Goal: Ask a question

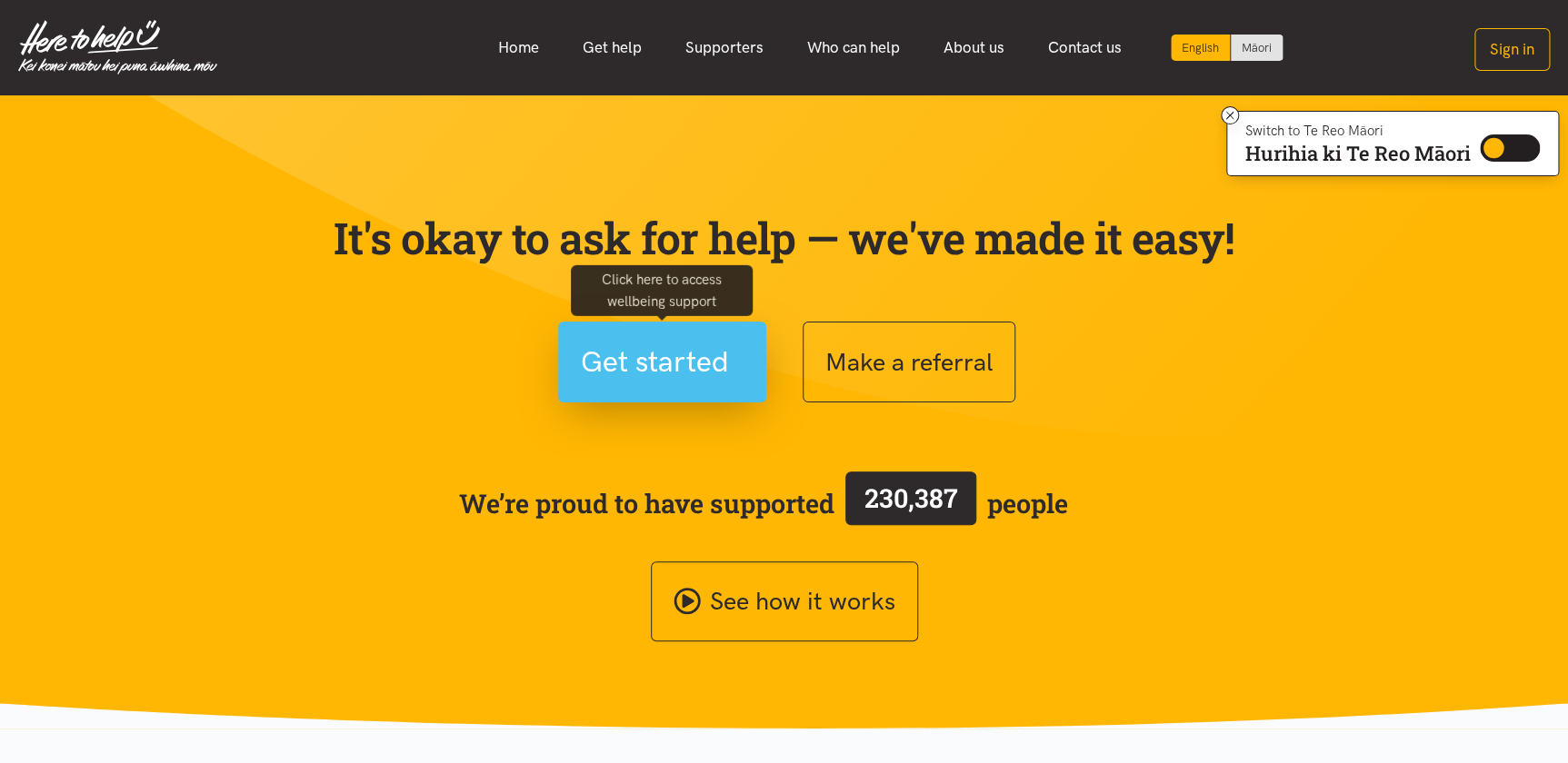
click at [673, 361] on span "Get started" at bounding box center [655, 361] width 149 height 46
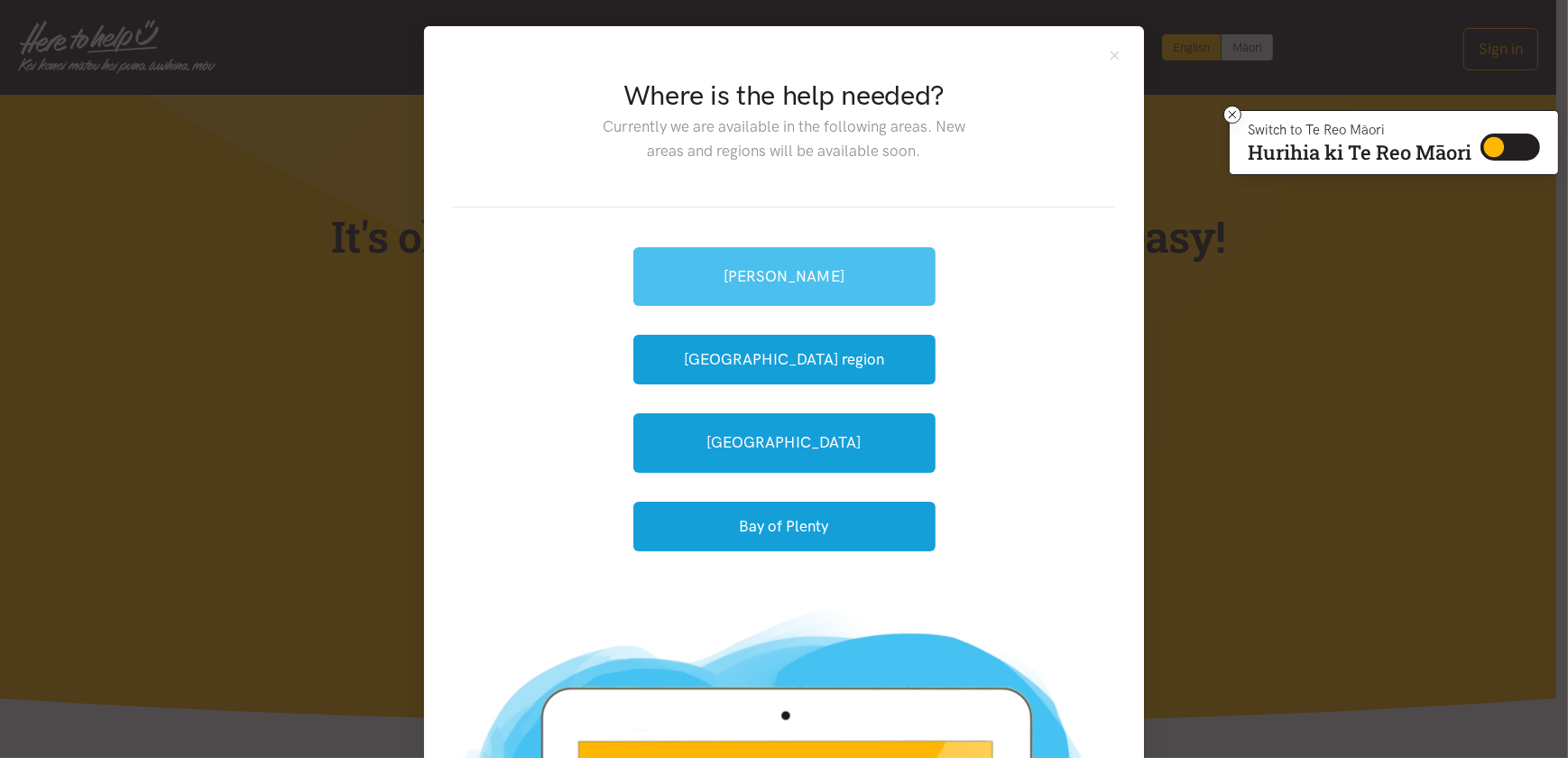
click at [788, 278] on link "[PERSON_NAME]" at bounding box center [784, 277] width 302 height 58
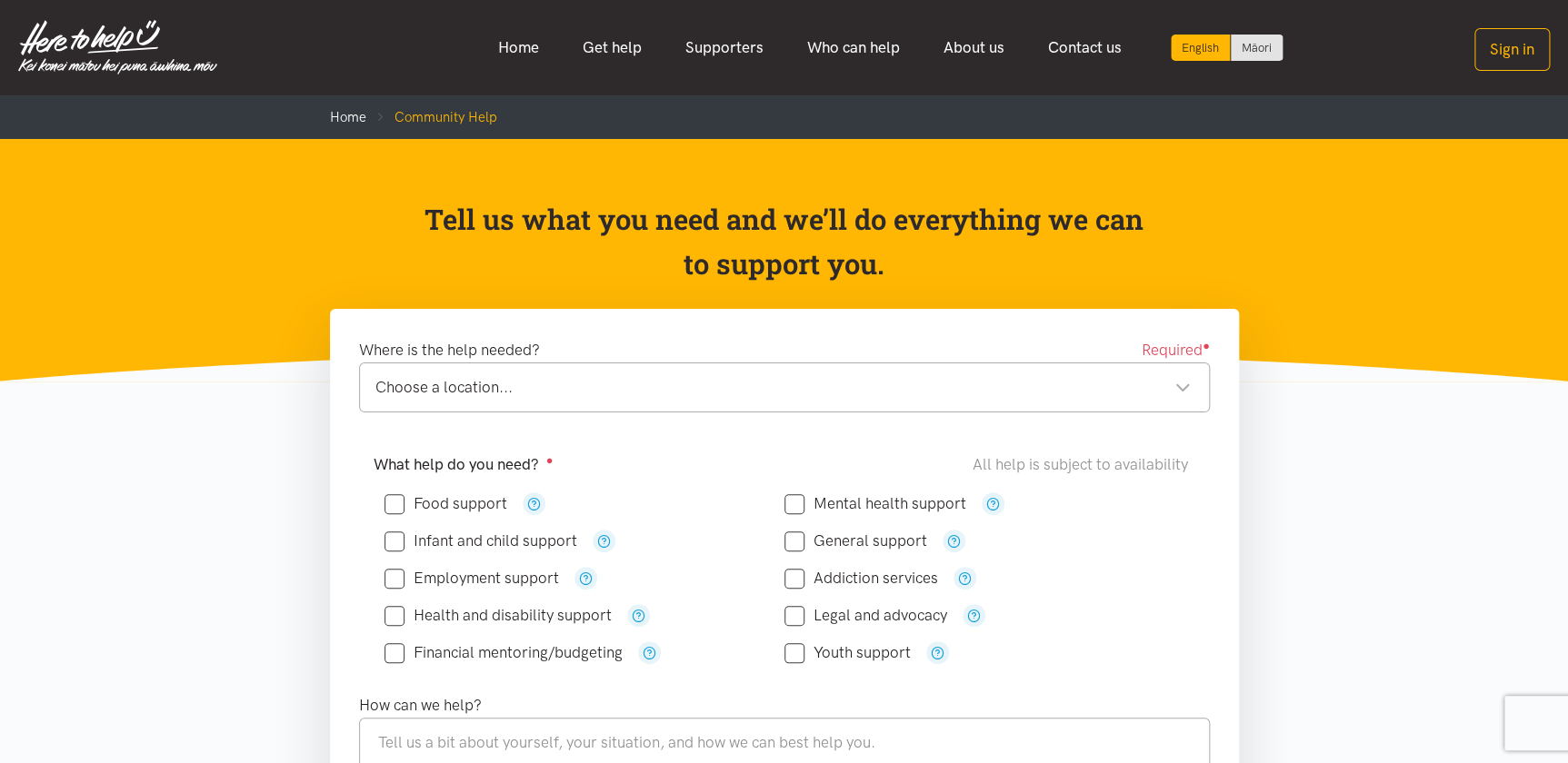
scroll to position [82, 0]
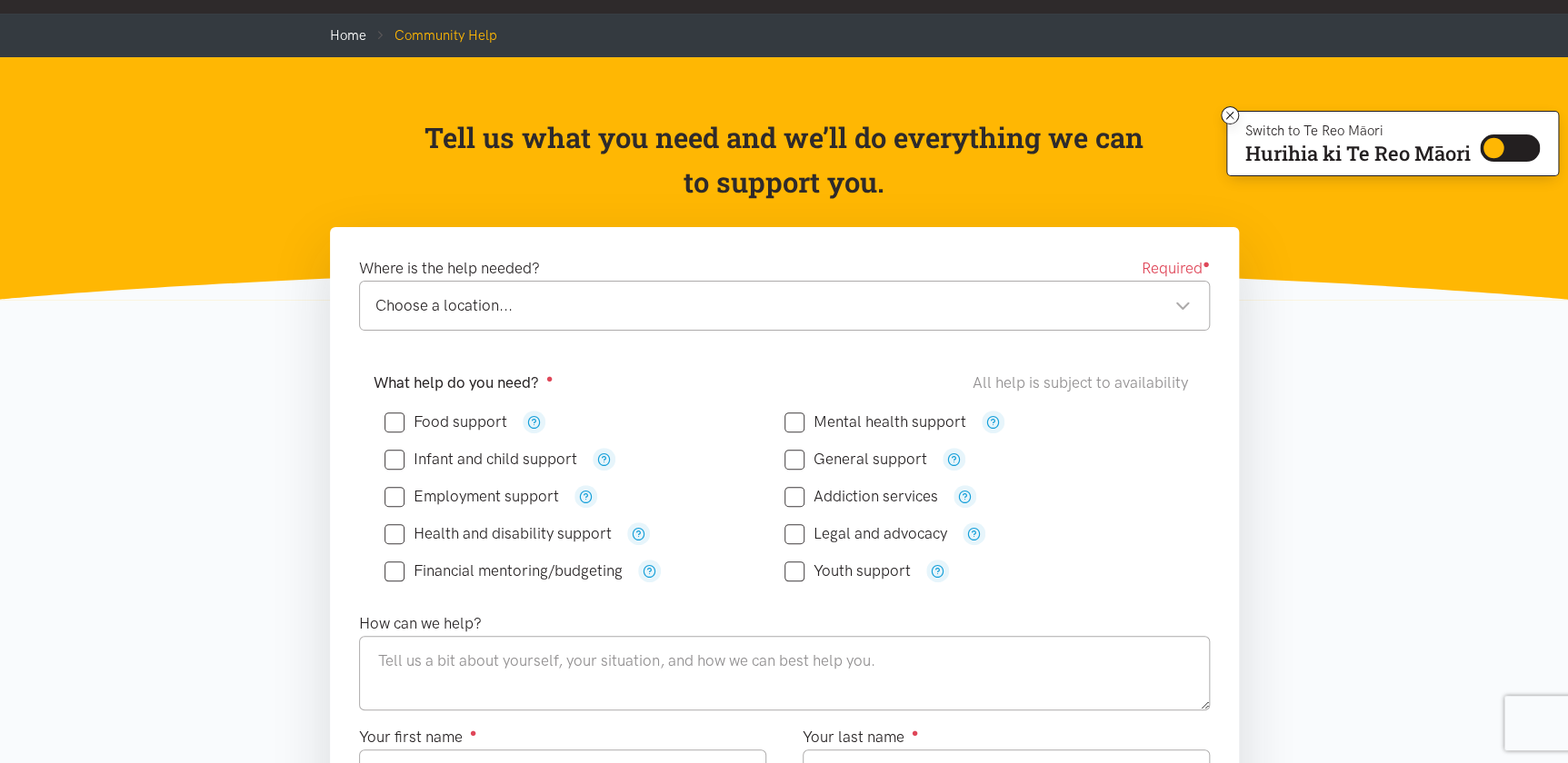
click at [800, 456] on input "General support" at bounding box center [855, 459] width 143 height 16
checkbox input "true"
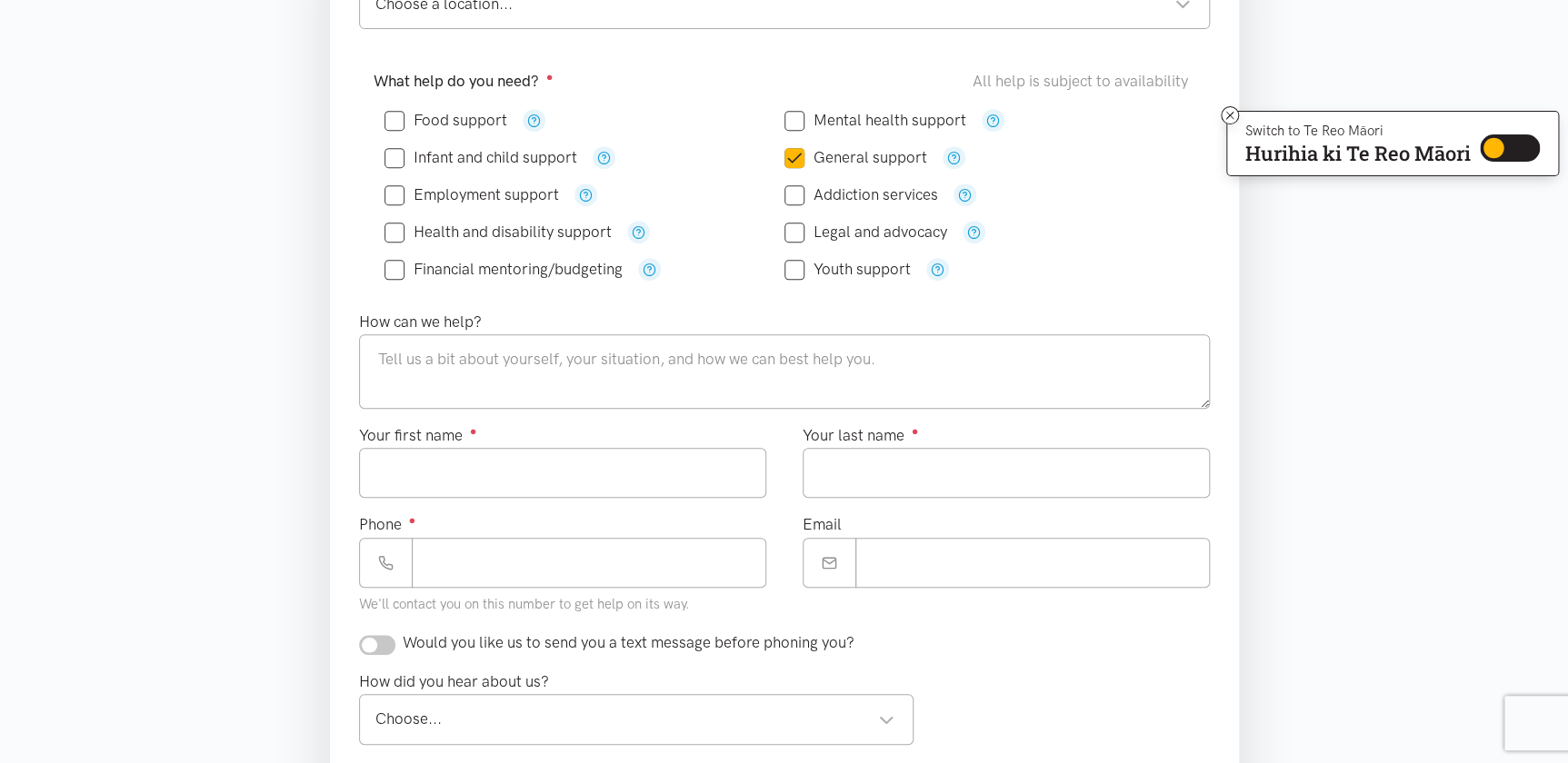
scroll to position [0, 0]
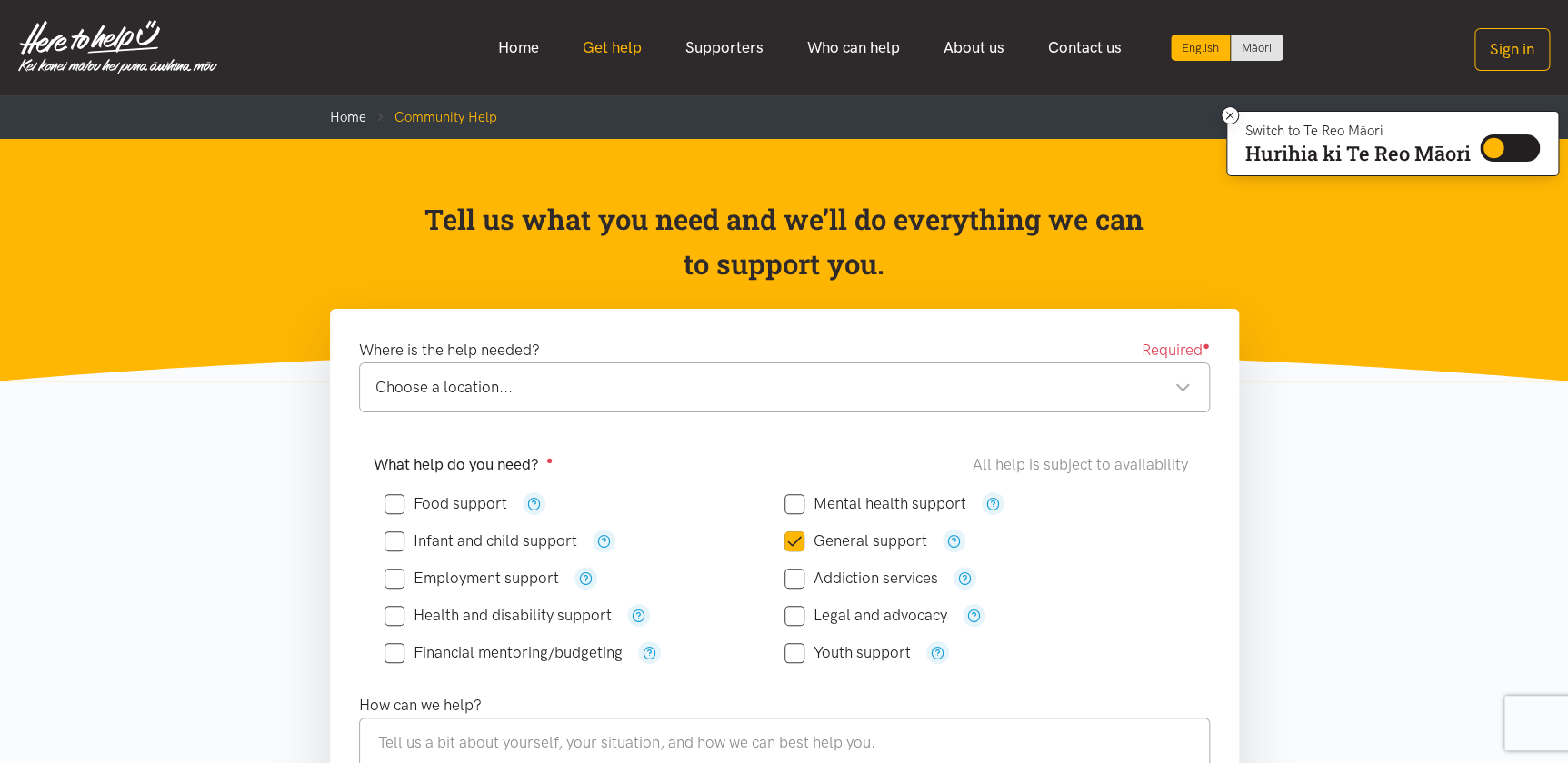
click at [627, 45] on link "Get help" at bounding box center [612, 48] width 103 height 39
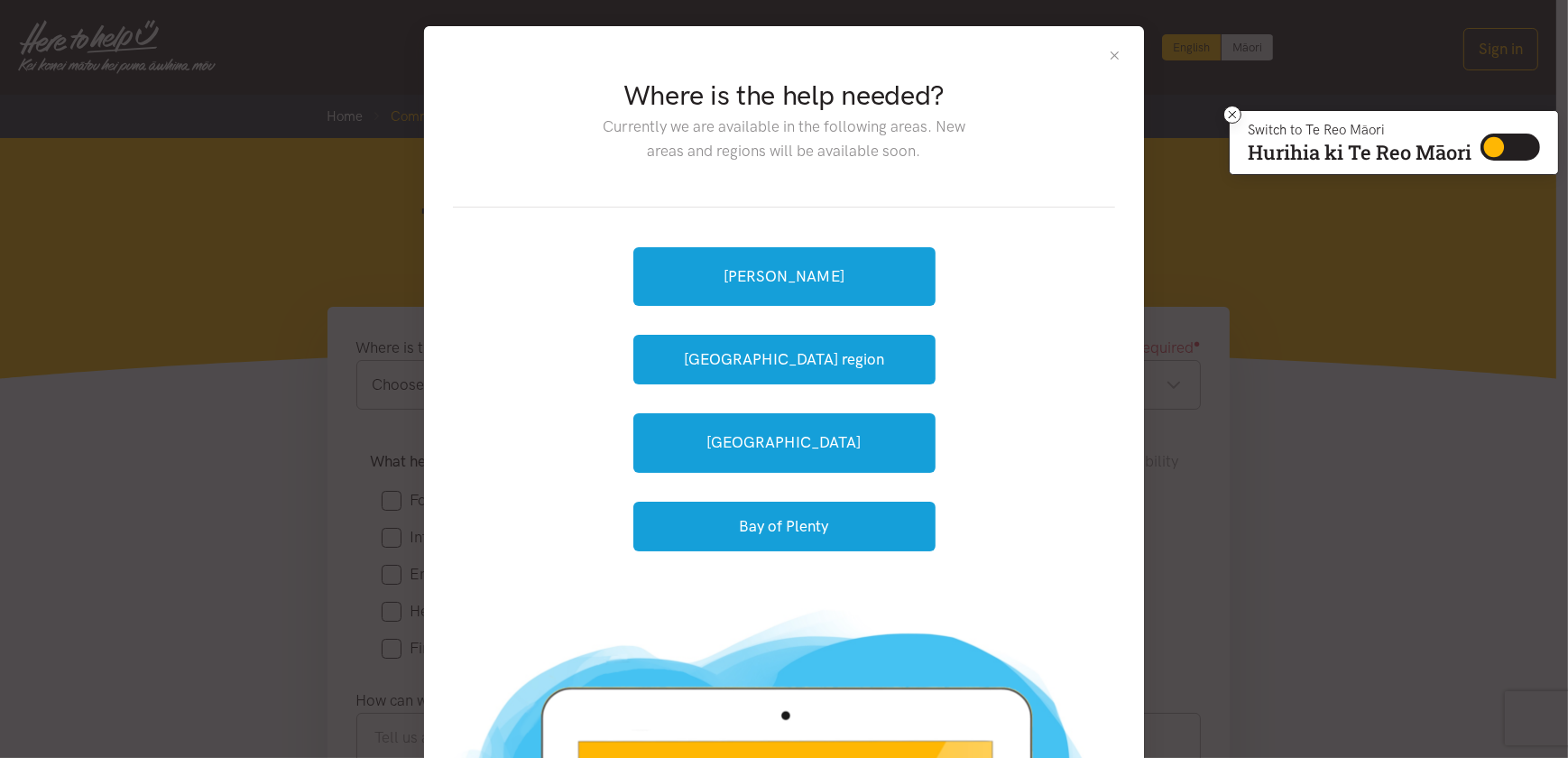
click at [1108, 51] on button "Close" at bounding box center [1115, 55] width 16 height 16
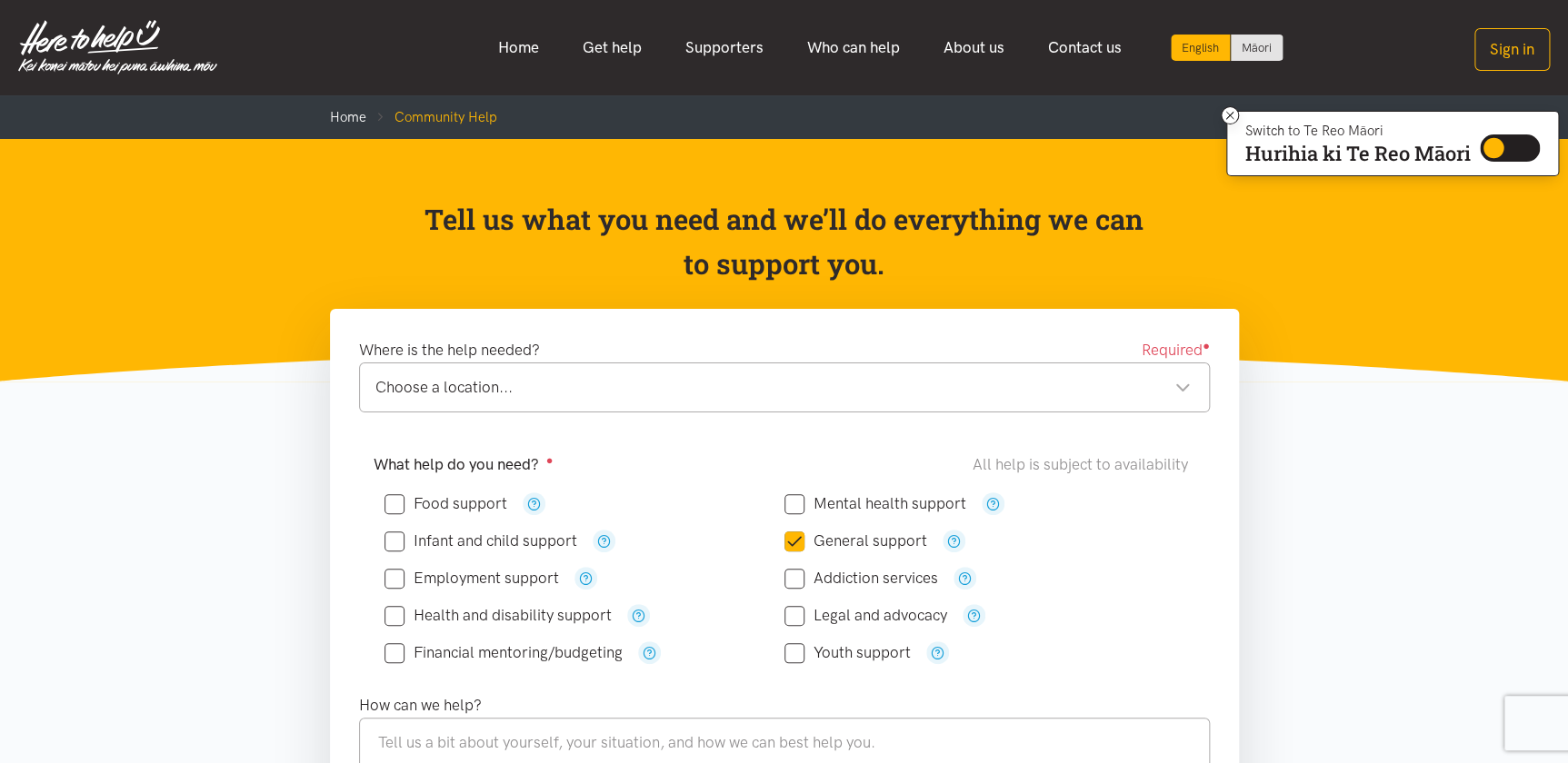
drag, startPoint x: 1416, startPoint y: 578, endPoint x: 1356, endPoint y: 460, distance: 132.4
